Goal: Check status: Check status

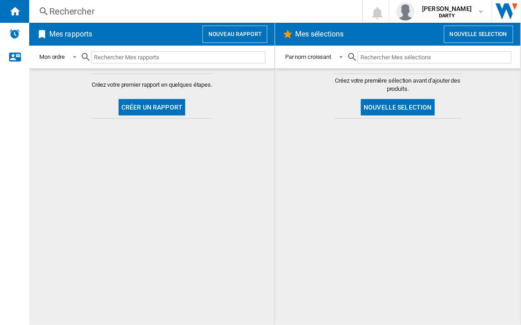
click at [57, 11] on div "Rechercher" at bounding box center [193, 11] width 289 height 13
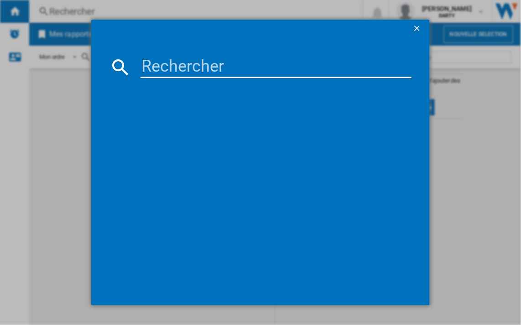
click at [205, 60] on input at bounding box center [275, 67] width 271 height 22
click at [212, 69] on input at bounding box center [275, 67] width 271 height 22
paste input "4250699"
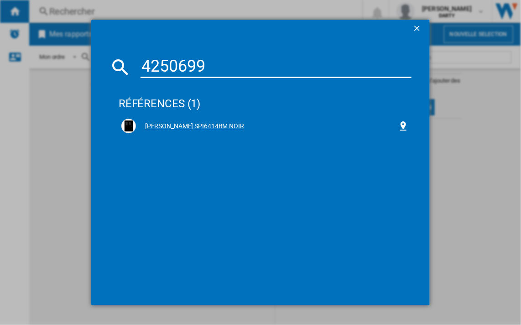
type input "4250699"
click at [157, 126] on div "[PERSON_NAME] SPI6414BM NOIR" at bounding box center [267, 126] width 262 height 9
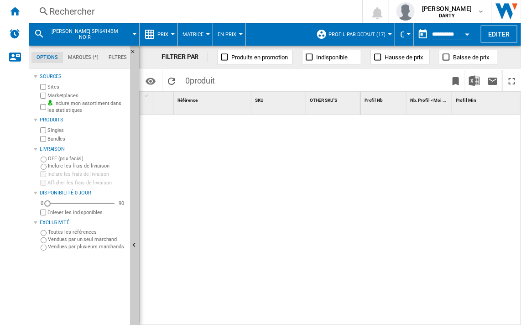
click at [471, 34] on button "Open calendar" at bounding box center [467, 33] width 16 height 16
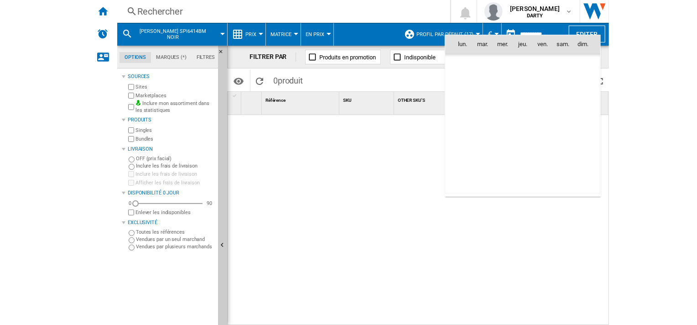
scroll to position [4352, 0]
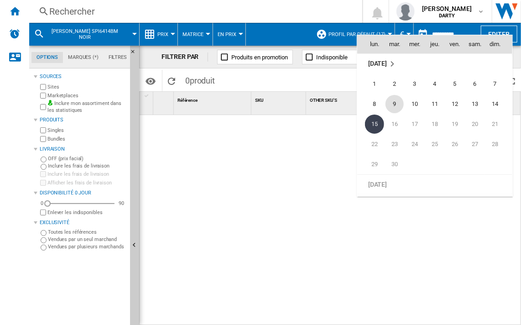
click at [393, 102] on span "9" at bounding box center [394, 104] width 18 height 18
type input "**********"
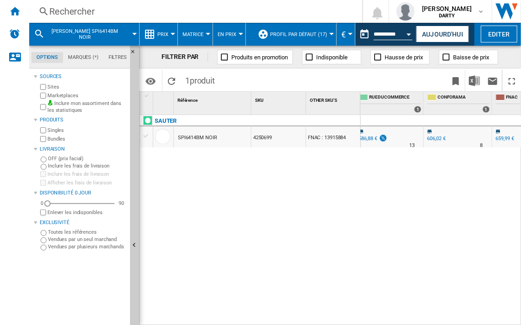
scroll to position [0, 689]
